Goal: Navigation & Orientation: Find specific page/section

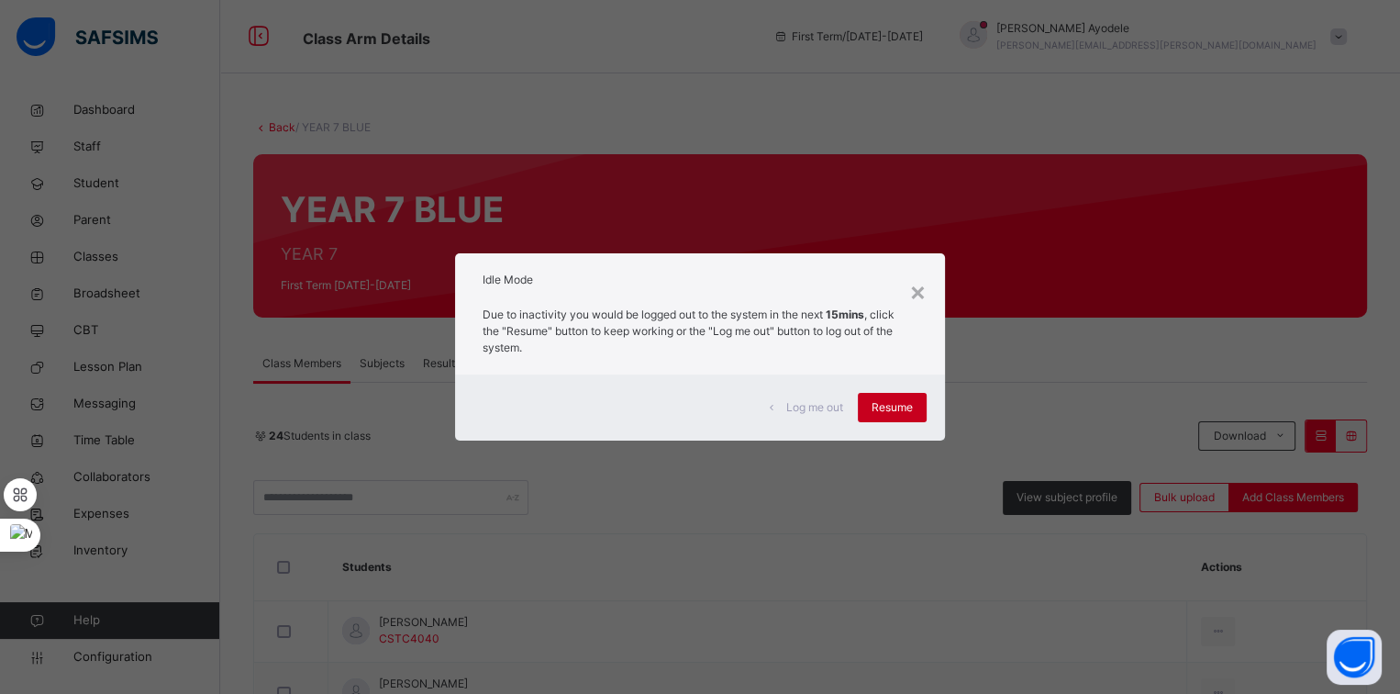
click at [885, 399] on span "Resume" at bounding box center [892, 407] width 41 height 17
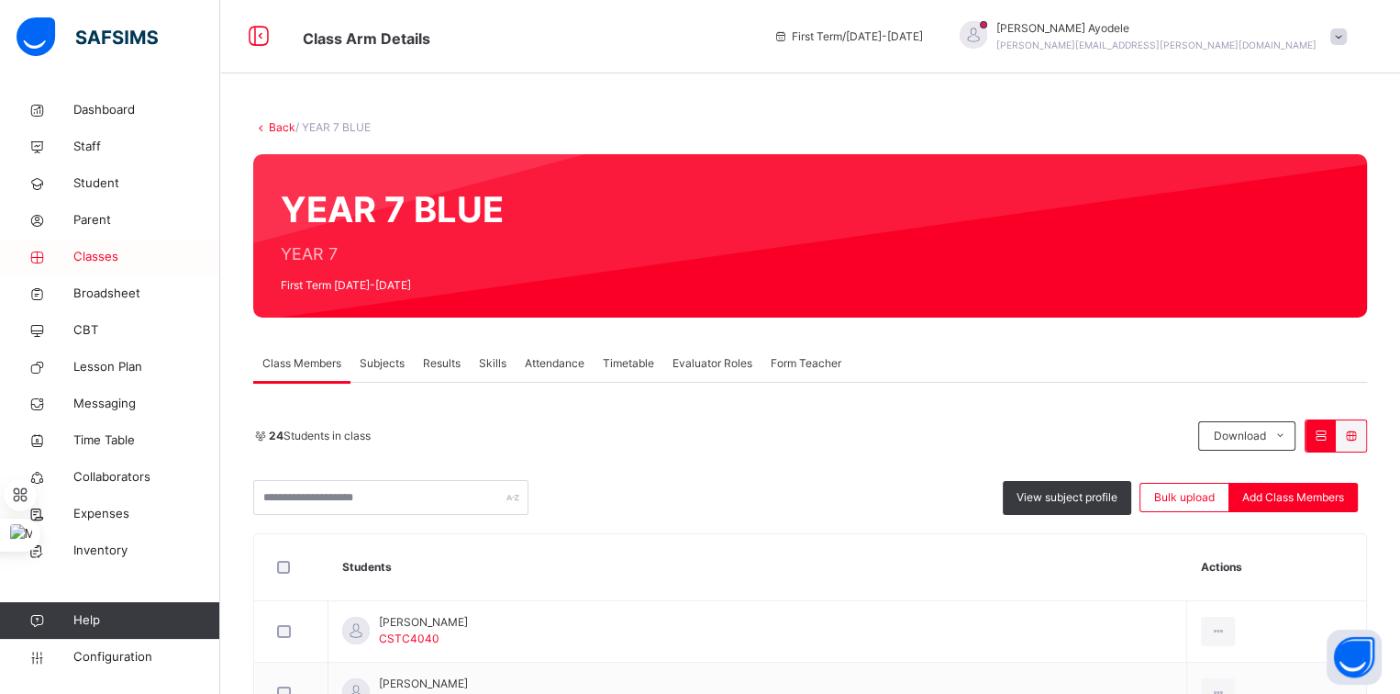
click at [112, 262] on span "Classes" at bounding box center [146, 257] width 147 height 18
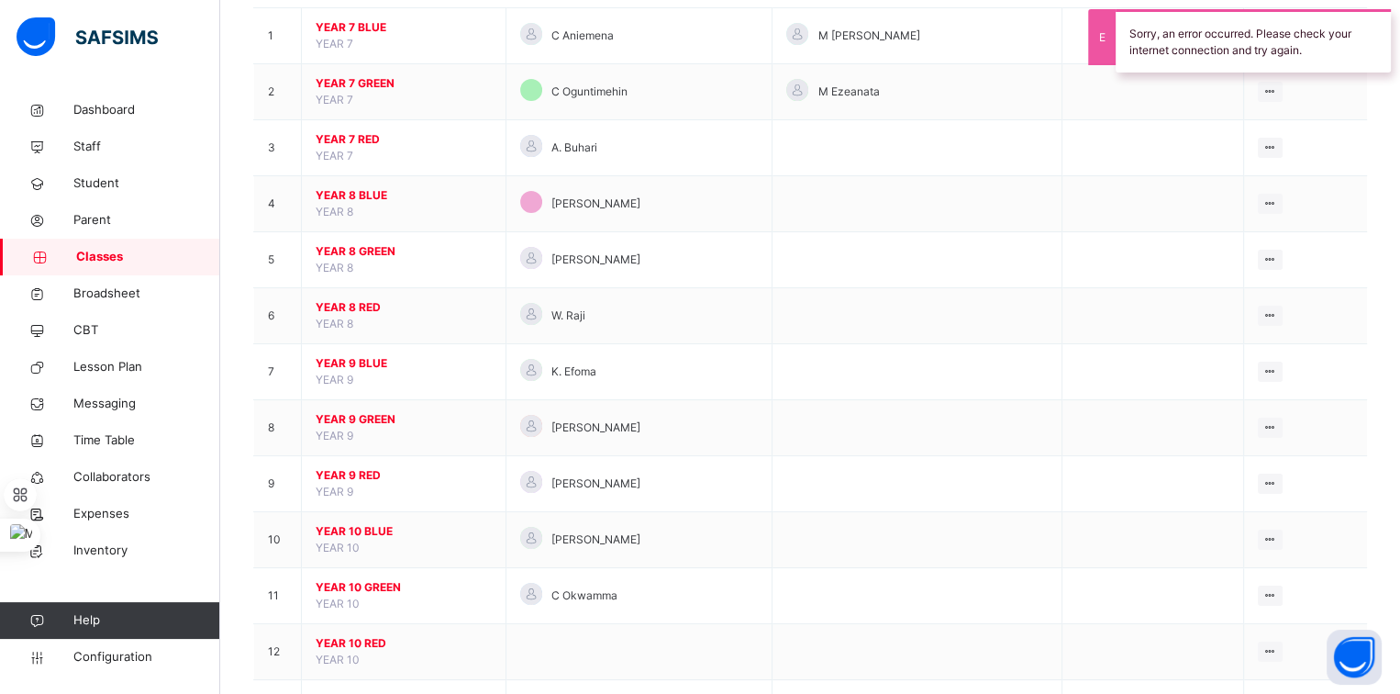
scroll to position [214, 0]
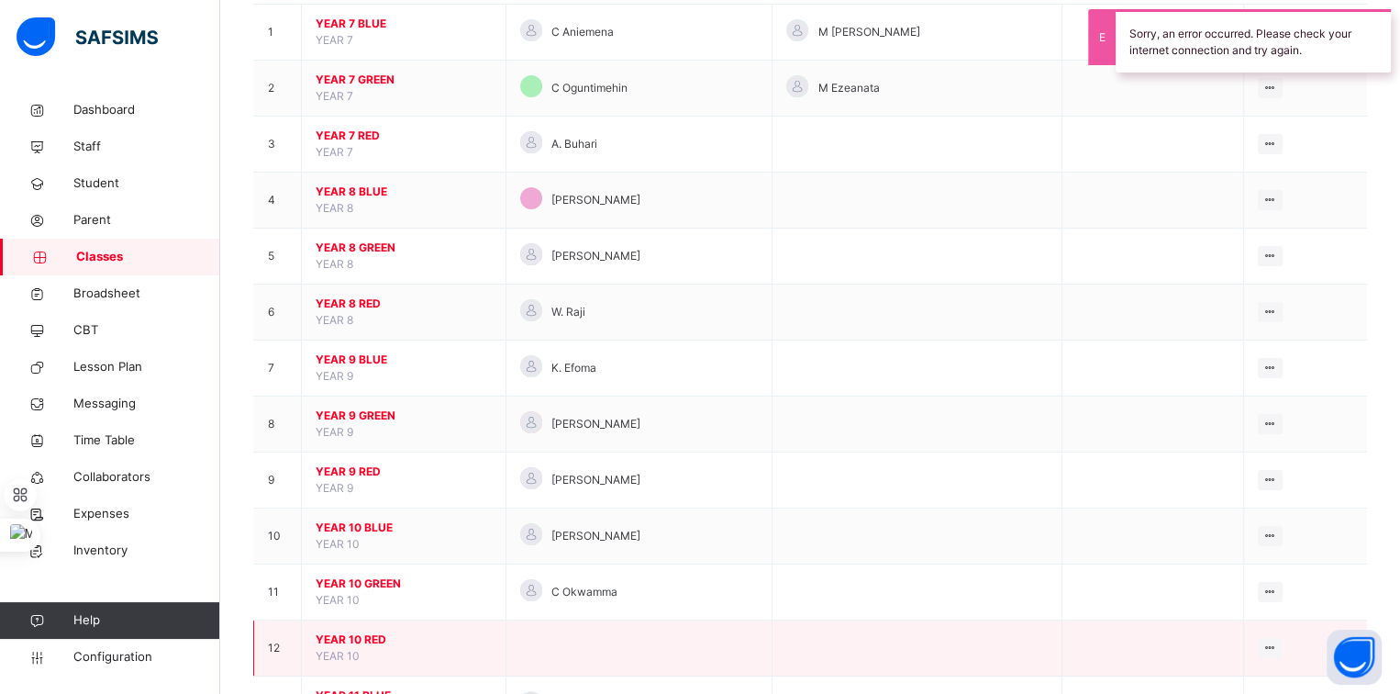
click at [375, 638] on span "YEAR 10 RED" at bounding box center [404, 639] width 176 height 17
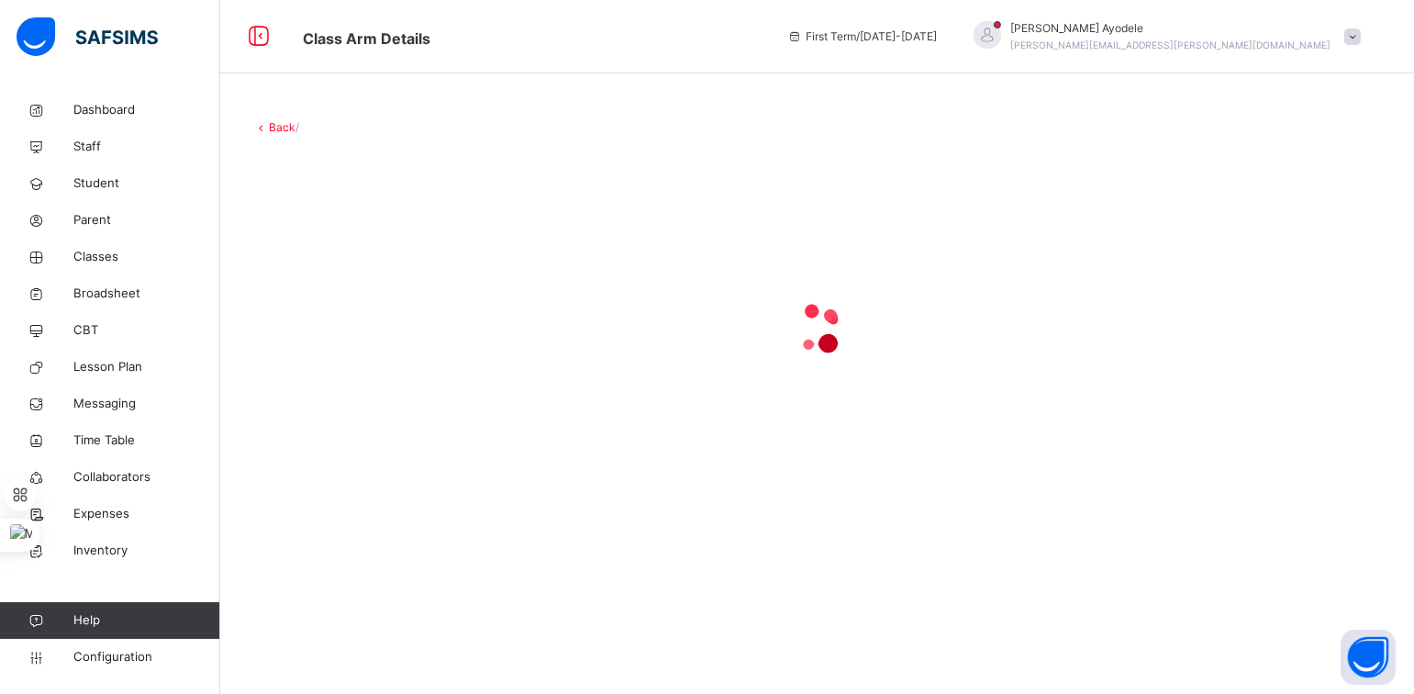
click at [279, 129] on link "Back" at bounding box center [282, 127] width 27 height 14
